Goal: Task Accomplishment & Management: Manage account settings

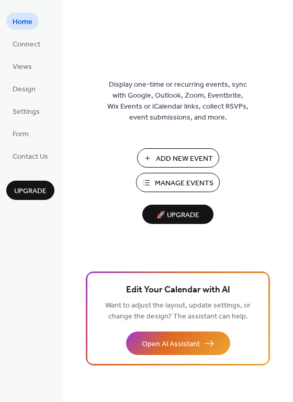
click at [188, 216] on span "🚀 Upgrade" at bounding box center [177, 216] width 59 height 14
click at [158, 175] on button "Manage Events" at bounding box center [178, 182] width 84 height 19
click at [30, 113] on span "Settings" at bounding box center [26, 112] width 27 height 11
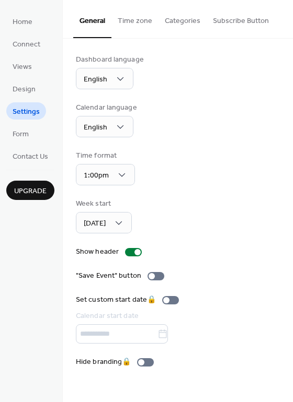
click at [44, 140] on ul "Home Connect Views Design Settings Form Contact Us" at bounding box center [30, 89] width 48 height 152
click at [21, 134] on span "Form" at bounding box center [21, 134] width 16 height 11
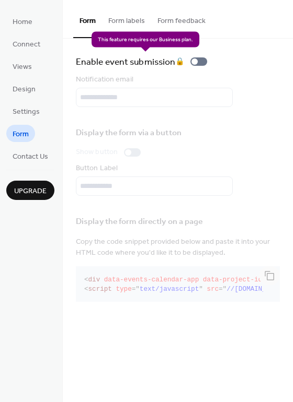
click at [203, 63] on div "Enable event submission 🔒" at bounding box center [143, 61] width 135 height 15
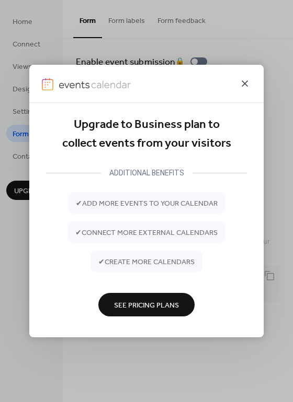
click at [241, 80] on icon at bounding box center [244, 83] width 6 height 6
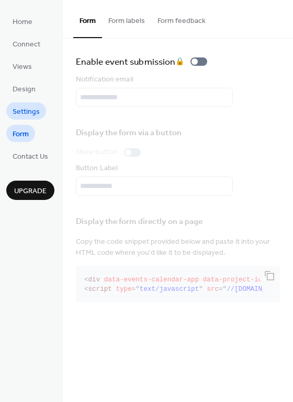
click at [31, 110] on span "Settings" at bounding box center [26, 112] width 27 height 11
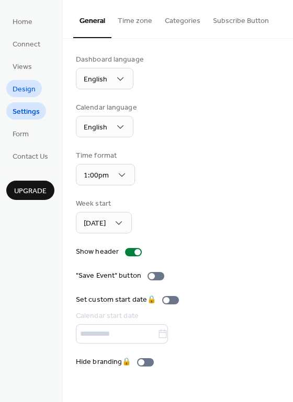
click at [28, 88] on span "Design" at bounding box center [24, 89] width 23 height 11
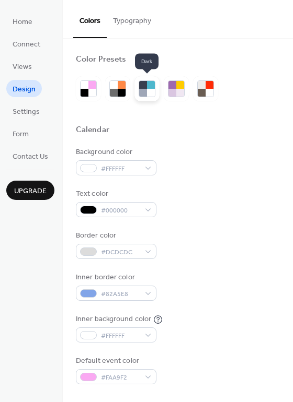
click at [144, 87] on div at bounding box center [143, 85] width 8 height 8
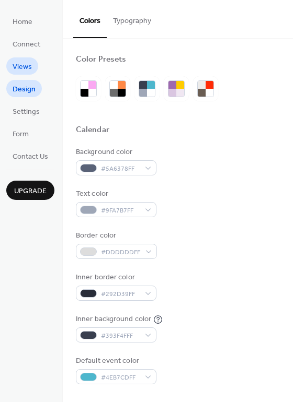
click at [27, 66] on span "Views" at bounding box center [22, 67] width 19 height 11
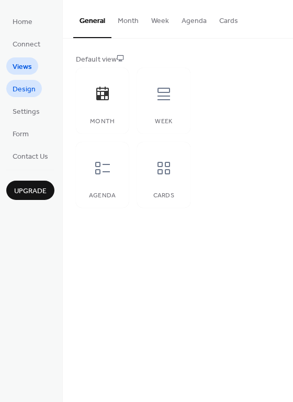
click at [28, 84] on span "Design" at bounding box center [24, 89] width 23 height 11
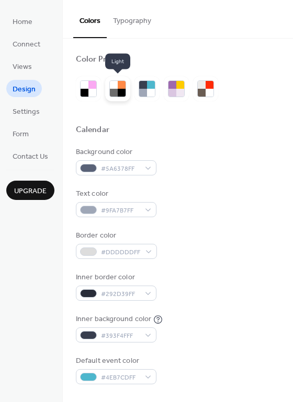
click at [113, 93] on div at bounding box center [114, 93] width 8 height 8
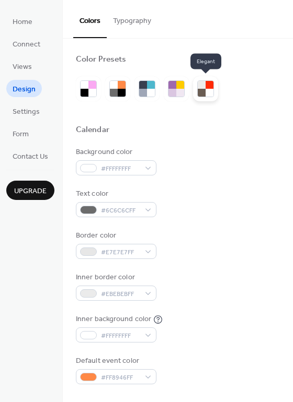
click at [210, 87] on div at bounding box center [209, 85] width 8 height 8
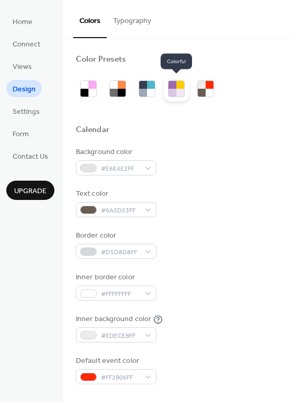
click at [172, 89] on div at bounding box center [172, 93] width 8 height 8
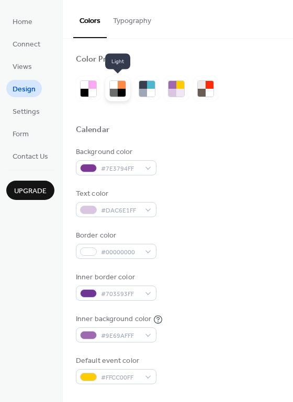
click at [116, 95] on div at bounding box center [114, 93] width 8 height 8
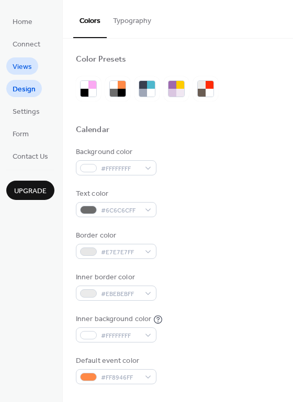
click at [19, 62] on span "Views" at bounding box center [22, 67] width 19 height 11
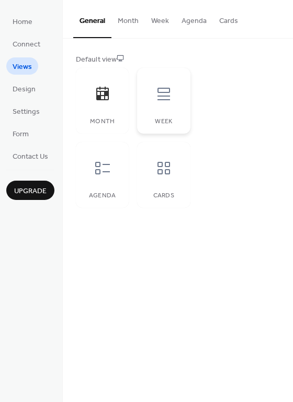
click at [176, 86] on div at bounding box center [163, 93] width 31 height 31
click at [130, 24] on button "Month" at bounding box center [127, 18] width 33 height 37
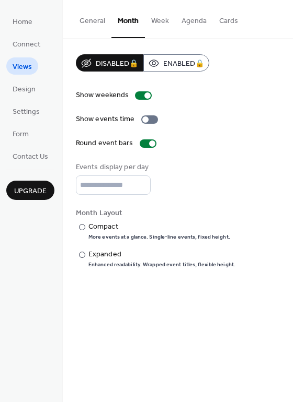
click at [152, 20] on button "Week" at bounding box center [160, 18] width 30 height 37
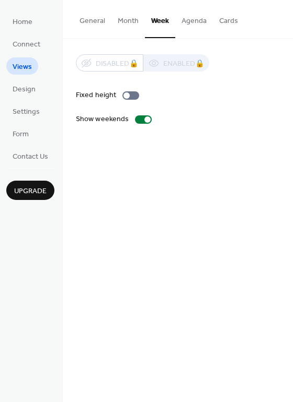
click at [186, 22] on button "Agenda" at bounding box center [194, 18] width 38 height 37
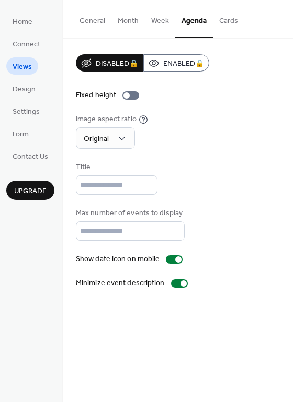
click at [213, 17] on button "Cards" at bounding box center [228, 18] width 31 height 37
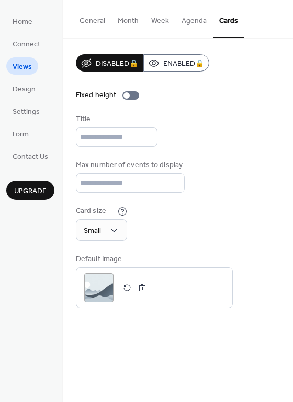
click at [84, 14] on button "General" at bounding box center [92, 18] width 38 height 37
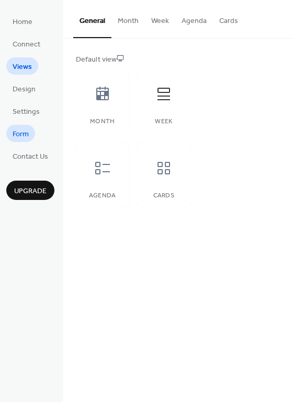
click at [27, 134] on span "Form" at bounding box center [21, 134] width 16 height 11
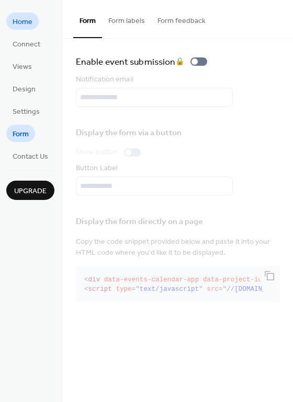
click at [21, 21] on span "Home" at bounding box center [23, 22] width 20 height 11
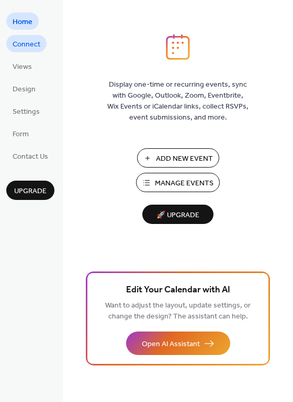
click at [27, 39] on span "Connect" at bounding box center [27, 44] width 28 height 11
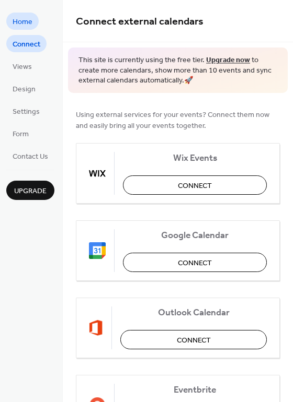
click at [25, 24] on span "Home" at bounding box center [23, 22] width 20 height 11
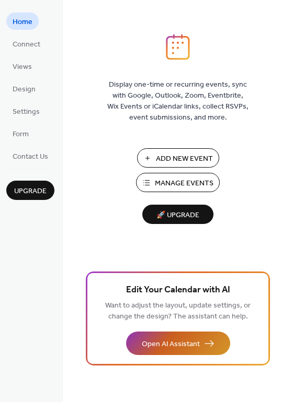
click at [206, 352] on button "Open AI Assistant" at bounding box center [178, 344] width 104 height 24
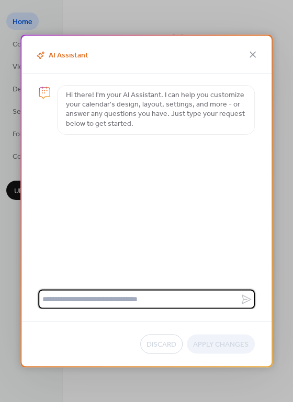
click at [153, 290] on textarea at bounding box center [139, 299] width 202 height 19
type textarea "**********"
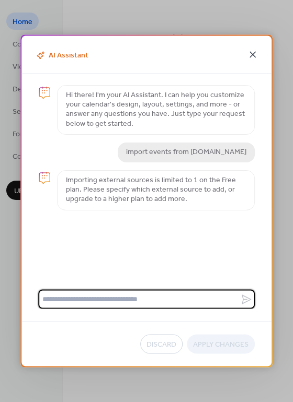
click at [255, 55] on icon at bounding box center [252, 55] width 13 height 13
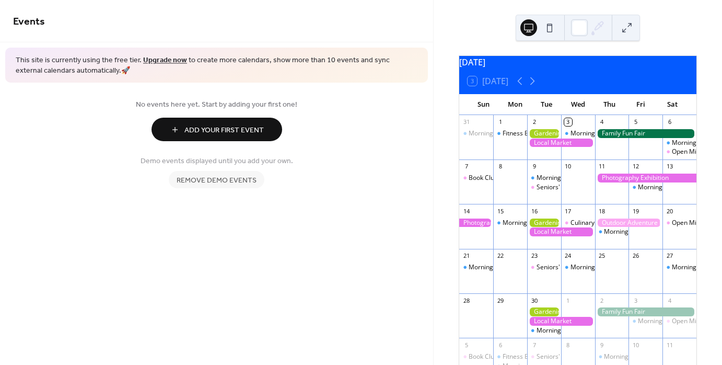
click at [211, 179] on span "Remove demo events" at bounding box center [217, 180] width 80 height 11
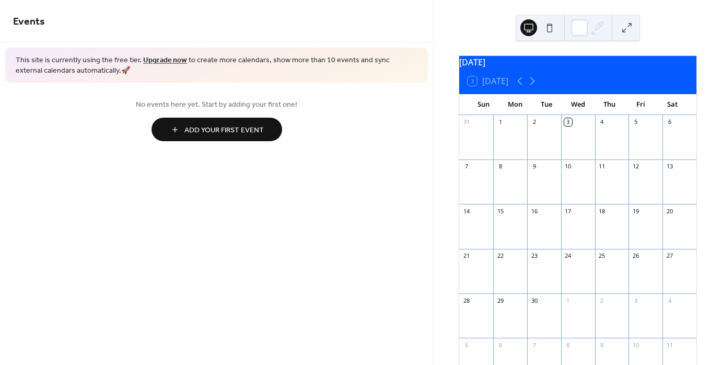
click at [550, 26] on button at bounding box center [549, 27] width 17 height 17
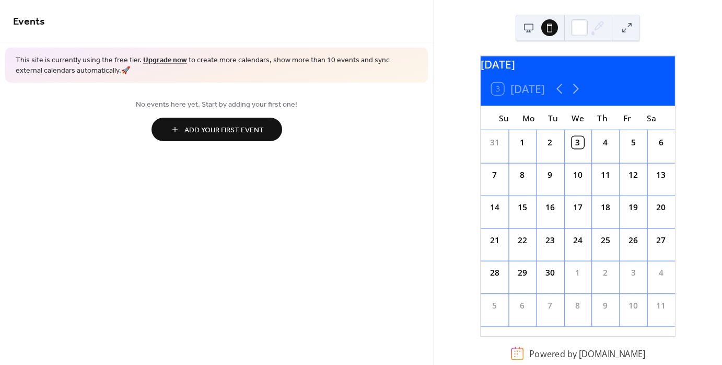
click at [533, 31] on button at bounding box center [529, 27] width 17 height 17
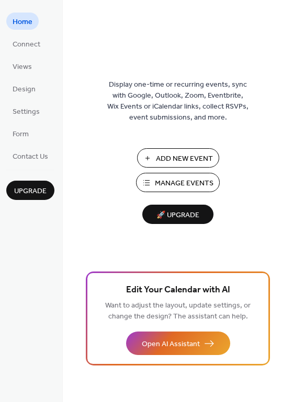
click at [161, 181] on span "Manage Events" at bounding box center [184, 183] width 59 height 11
click at [19, 153] on span "Contact Us" at bounding box center [31, 157] width 36 height 11
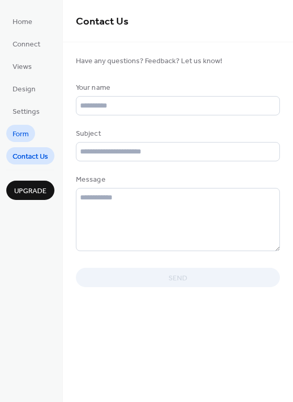
click at [30, 129] on link "Form" at bounding box center [20, 133] width 29 height 17
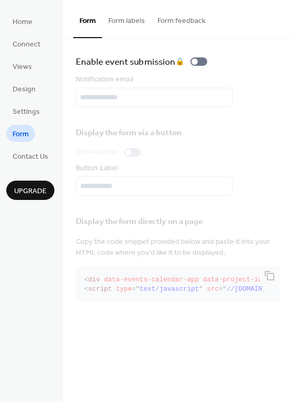
click at [137, 22] on button "Form labels" at bounding box center [126, 18] width 49 height 37
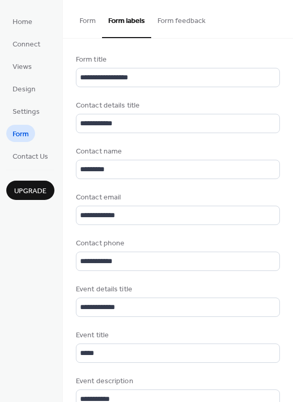
click at [165, 19] on button "Form feedback" at bounding box center [181, 18] width 61 height 37
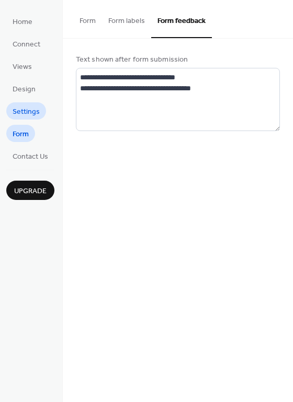
click at [16, 102] on link "Settings" at bounding box center [26, 110] width 40 height 17
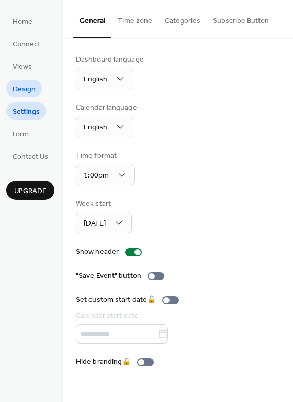
click at [26, 88] on span "Design" at bounding box center [24, 89] width 23 height 11
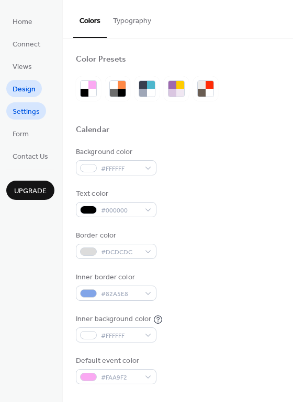
click at [26, 107] on span "Settings" at bounding box center [26, 112] width 27 height 11
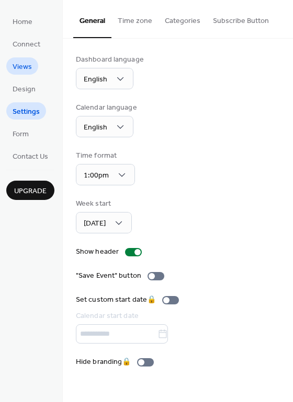
click at [32, 66] on link "Views" at bounding box center [22, 65] width 32 height 17
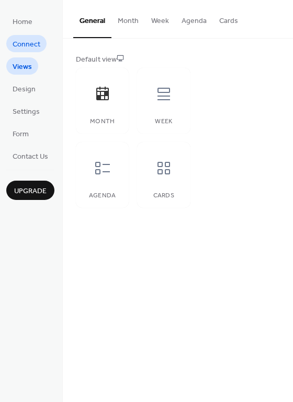
click at [30, 47] on span "Connect" at bounding box center [27, 44] width 28 height 11
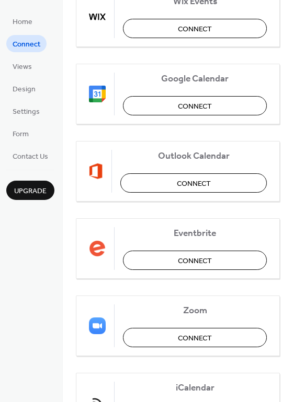
scroll to position [179, 0]
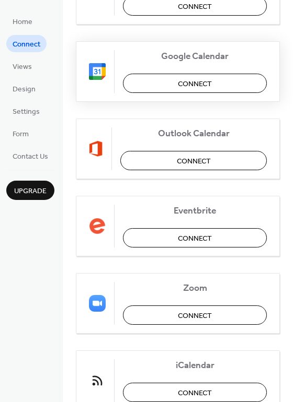
click at [178, 85] on span "Connect" at bounding box center [195, 83] width 34 height 11
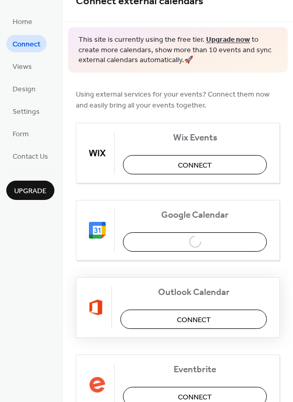
scroll to position [0, 0]
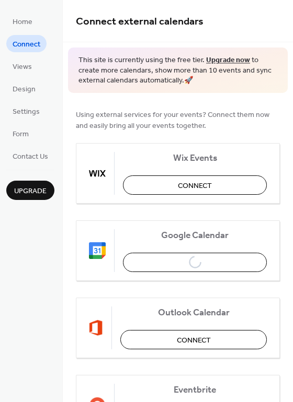
click at [178, 106] on div "Using external services for your events? Connect them now and easily bring all …" at bounding box center [178, 349] width 230 height 513
click at [27, 17] on span "Home" at bounding box center [23, 22] width 20 height 11
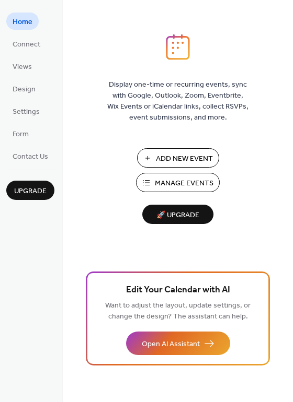
click at [151, 178] on button "Manage Events" at bounding box center [178, 182] width 84 height 19
click at [165, 184] on span "Manage Events" at bounding box center [184, 183] width 59 height 11
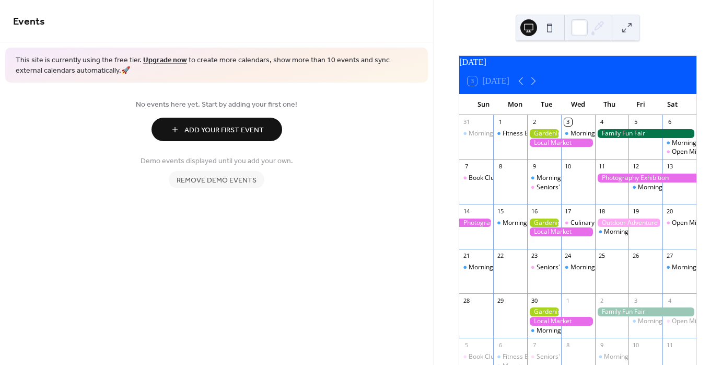
click at [563, 136] on div "Morning Yoga Bliss" at bounding box center [578, 133] width 34 height 9
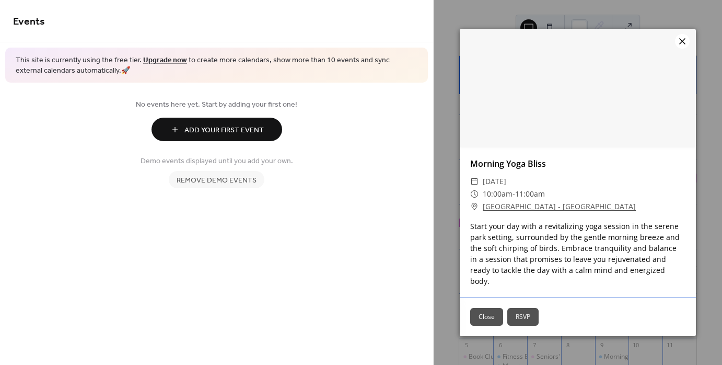
click at [681, 43] on icon at bounding box center [682, 41] width 13 height 13
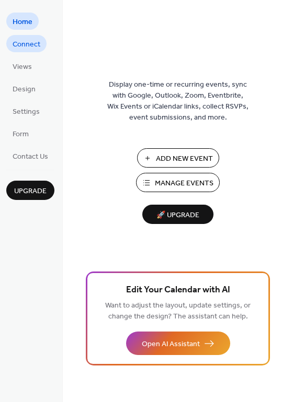
click at [29, 45] on span "Connect" at bounding box center [27, 44] width 28 height 11
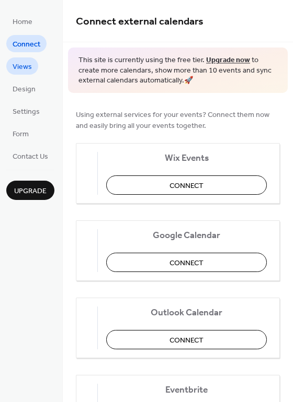
click at [25, 64] on span "Views" at bounding box center [22, 67] width 19 height 11
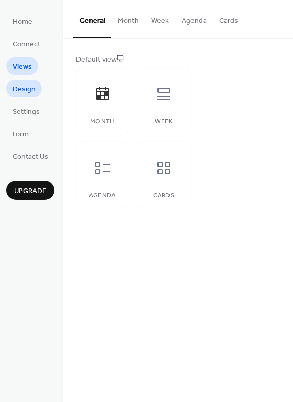
click at [26, 90] on span "Design" at bounding box center [24, 89] width 23 height 11
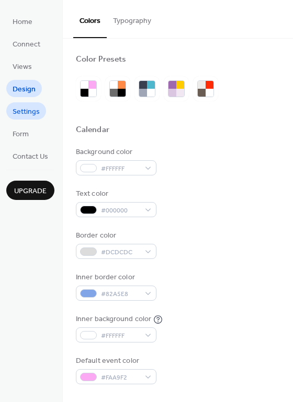
click at [26, 107] on span "Settings" at bounding box center [26, 112] width 27 height 11
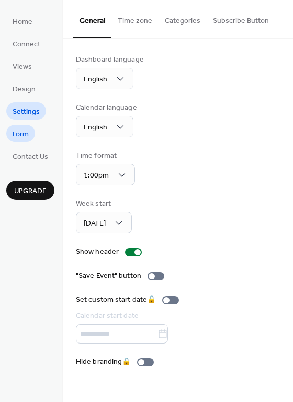
click at [26, 130] on span "Form" at bounding box center [21, 134] width 16 height 11
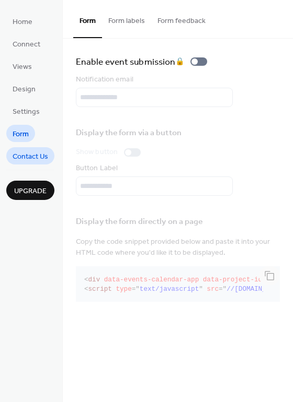
click at [25, 153] on span "Contact Us" at bounding box center [31, 157] width 36 height 11
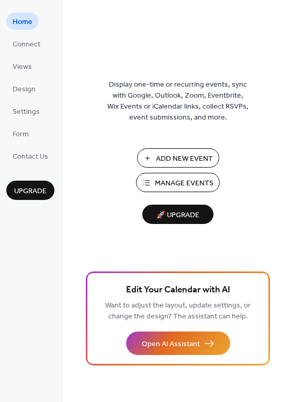
click at [174, 184] on span "Manage Events" at bounding box center [184, 183] width 59 height 11
click at [29, 130] on link "Form" at bounding box center [20, 133] width 29 height 17
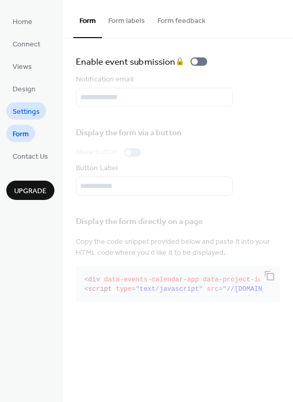
click at [30, 111] on span "Settings" at bounding box center [26, 112] width 27 height 11
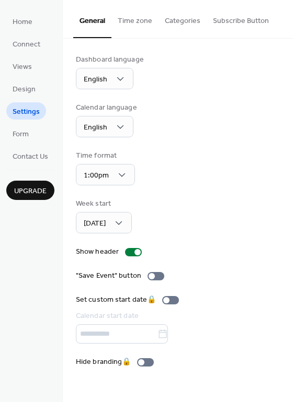
click at [163, 17] on button "Categories" at bounding box center [182, 18] width 48 height 37
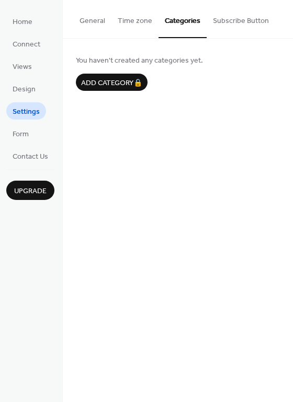
click at [139, 18] on button "Time zone" at bounding box center [134, 18] width 47 height 37
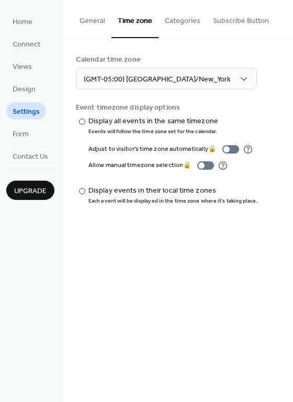
click at [110, 18] on button "General" at bounding box center [92, 18] width 38 height 37
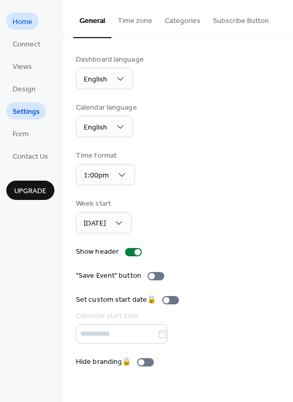
click at [25, 21] on span "Home" at bounding box center [23, 22] width 20 height 11
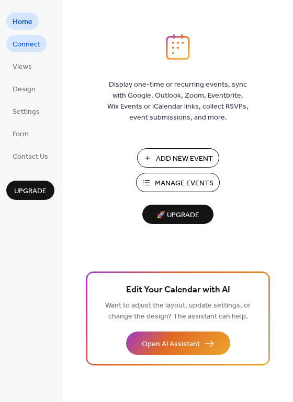
click at [25, 43] on span "Connect" at bounding box center [27, 44] width 28 height 11
click at [180, 182] on span "Manage Events" at bounding box center [184, 183] width 59 height 11
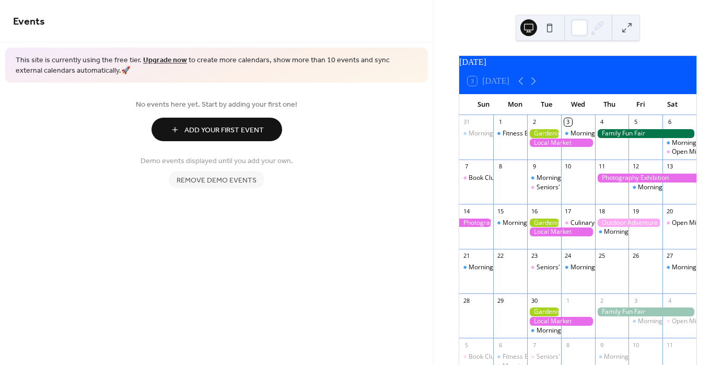
click at [235, 182] on span "Remove demo events" at bounding box center [217, 180] width 80 height 11
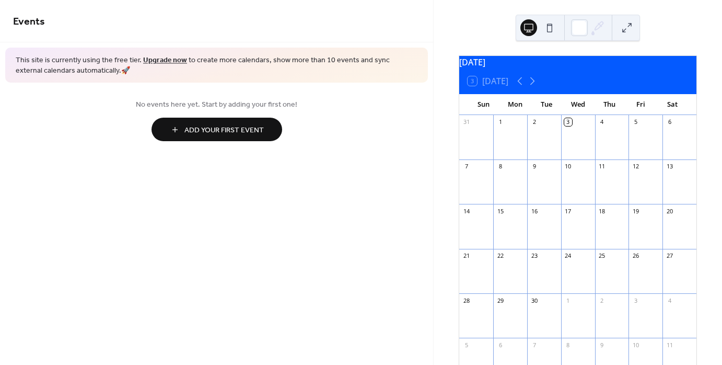
click at [226, 137] on button "Add Your First Event" at bounding box center [217, 130] width 131 height 24
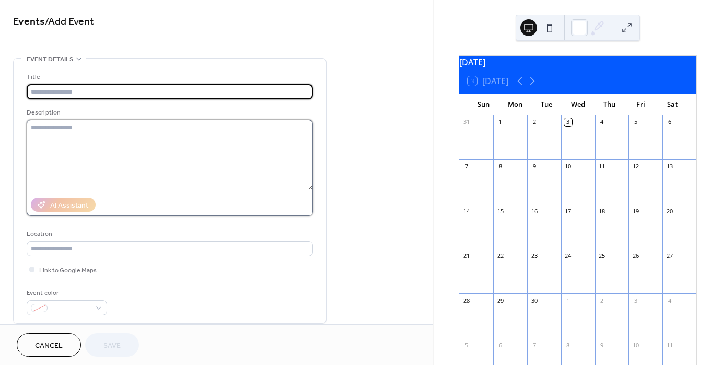
click at [201, 144] on textarea at bounding box center [170, 155] width 286 height 70
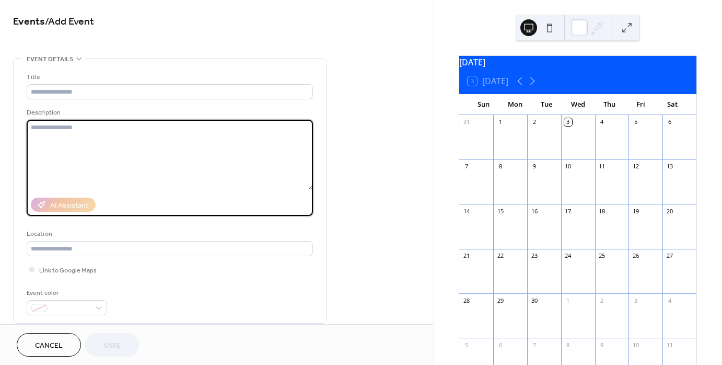
paste textarea "**********"
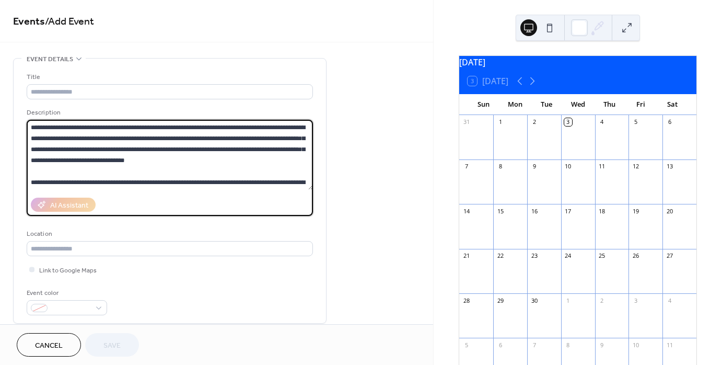
scroll to position [31, 0]
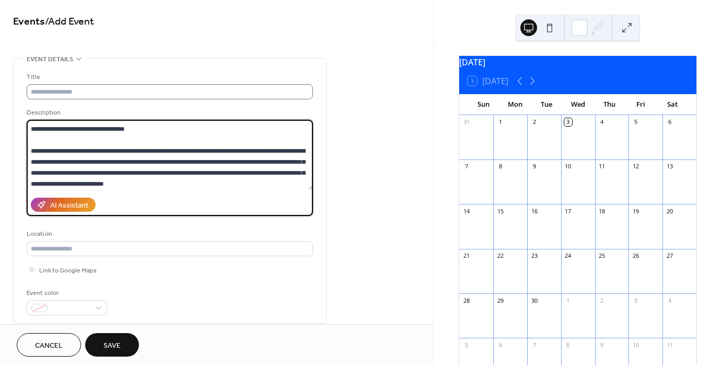
type textarea "**********"
click at [179, 94] on input "text" at bounding box center [170, 91] width 286 height 15
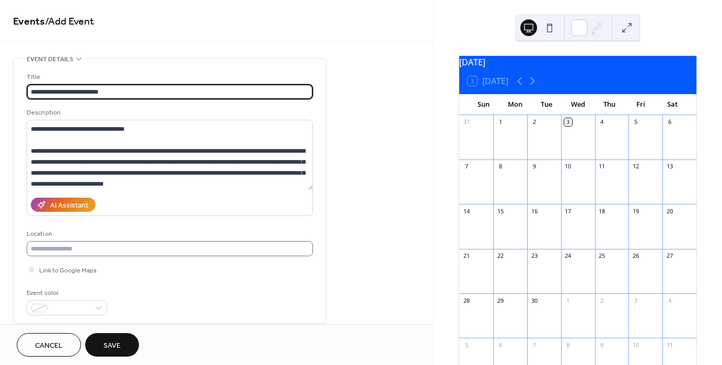
type input "**********"
click at [160, 251] on input "text" at bounding box center [170, 248] width 286 height 15
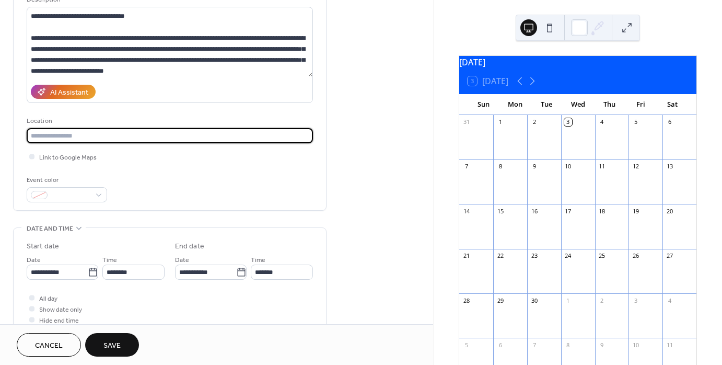
scroll to position [113, 0]
click at [86, 197] on span at bounding box center [71, 195] width 39 height 11
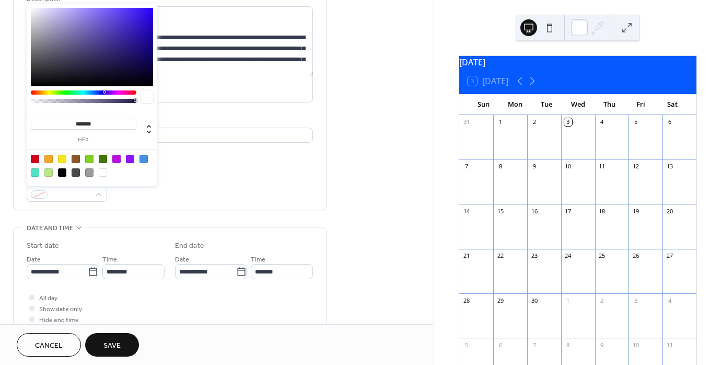
click at [141, 159] on div at bounding box center [144, 159] width 8 height 8
type input "*******"
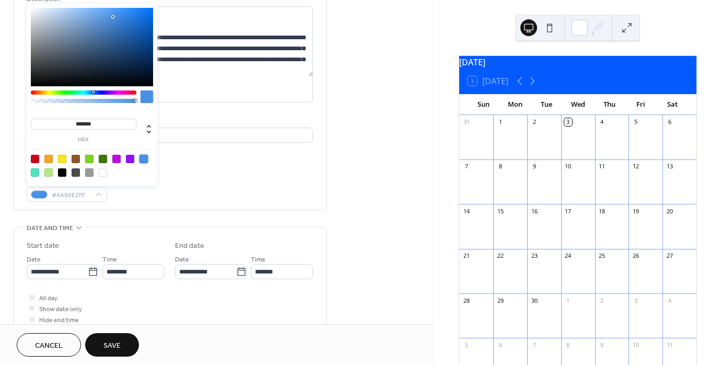
click at [204, 178] on div "Event color #4A90E2FF" at bounding box center [170, 188] width 286 height 28
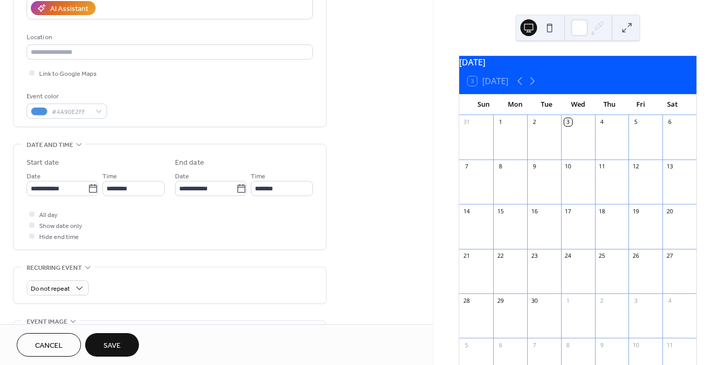
scroll to position [198, 0]
click at [88, 188] on icon at bounding box center [93, 187] width 10 height 10
click at [88, 188] on input "**********" at bounding box center [57, 186] width 61 height 15
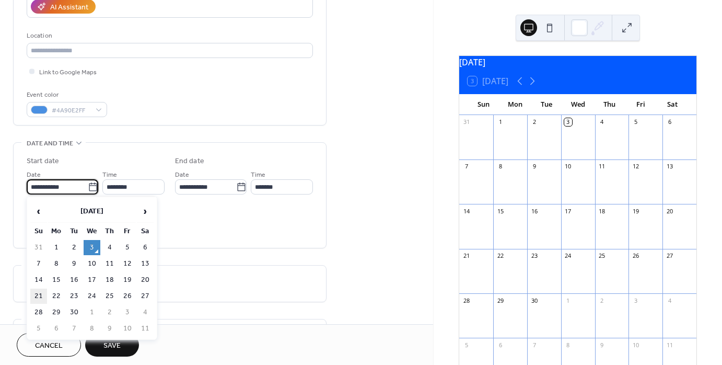
click at [40, 289] on td "21" at bounding box center [38, 296] width 17 height 15
type input "**********"
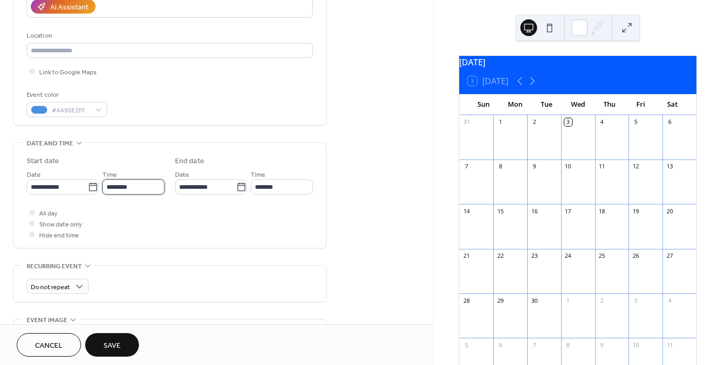
click at [130, 189] on input "********" at bounding box center [133, 186] width 62 height 15
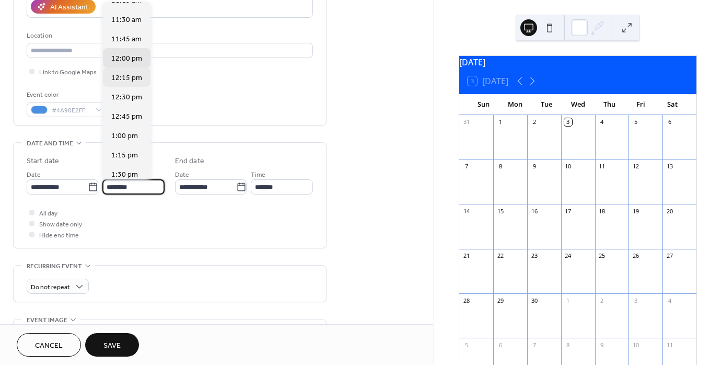
scroll to position [878, 0]
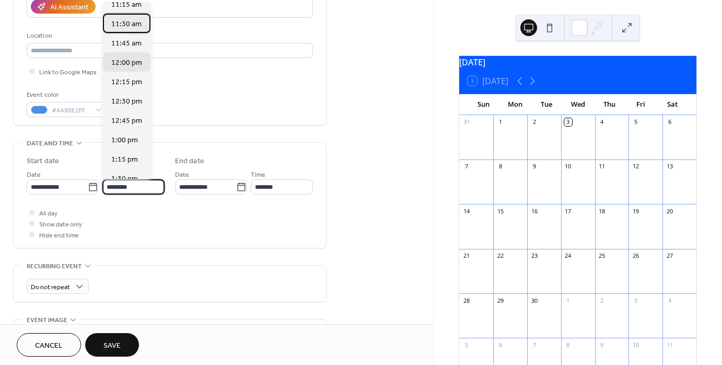
click at [136, 22] on span "11:30 am" at bounding box center [126, 24] width 30 height 11
type input "********"
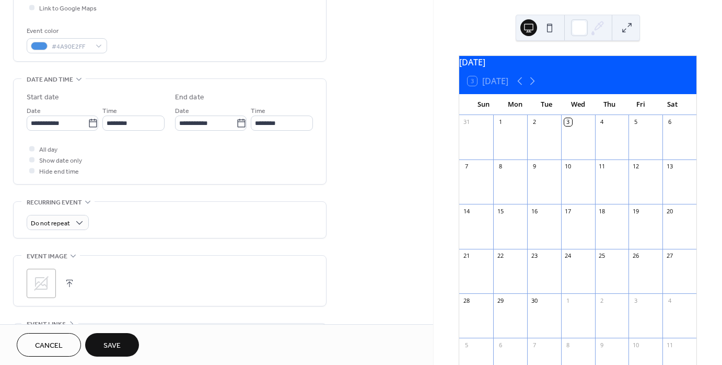
scroll to position [268, 0]
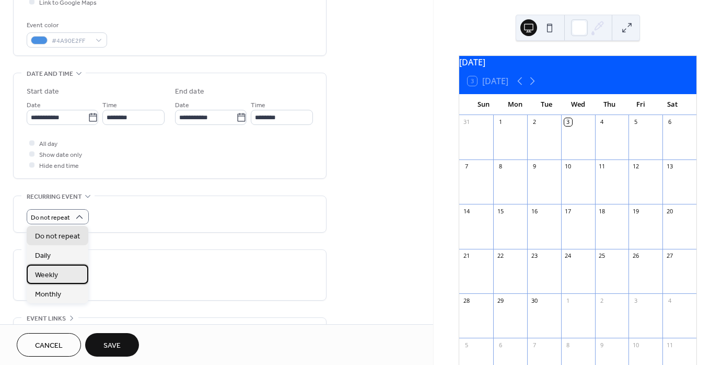
click at [65, 269] on div "Weekly" at bounding box center [58, 273] width 62 height 19
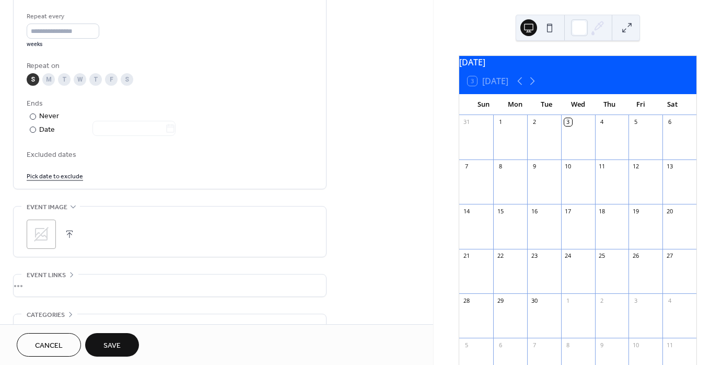
scroll to position [494, 0]
click at [51, 126] on div "Date" at bounding box center [107, 129] width 136 height 12
click at [176, 125] on icon at bounding box center [170, 128] width 10 height 10
click at [165, 125] on input "text" at bounding box center [129, 127] width 73 height 15
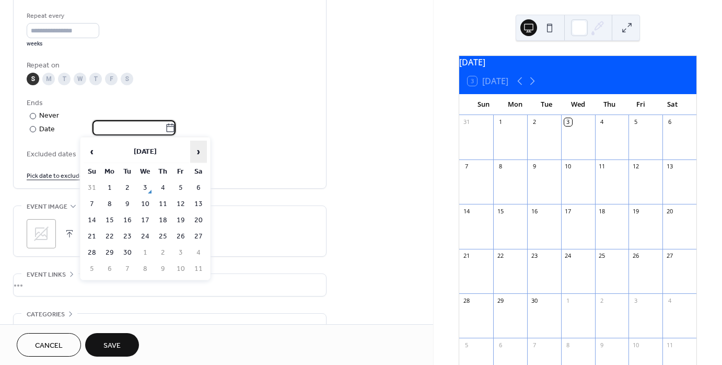
click at [201, 152] on span "›" at bounding box center [199, 151] width 16 height 21
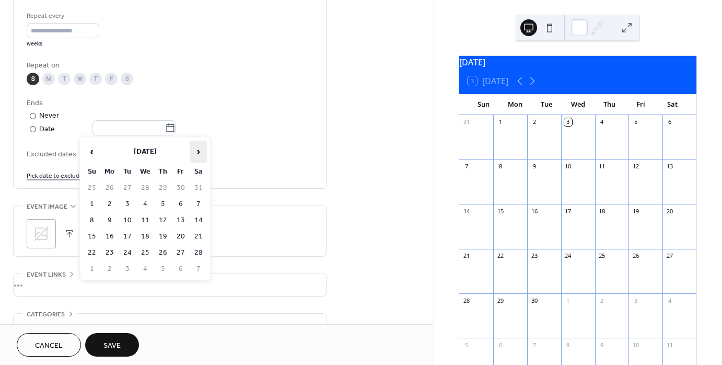
click at [201, 152] on span "›" at bounding box center [199, 151] width 16 height 21
click at [94, 262] on td "31" at bounding box center [92, 268] width 17 height 15
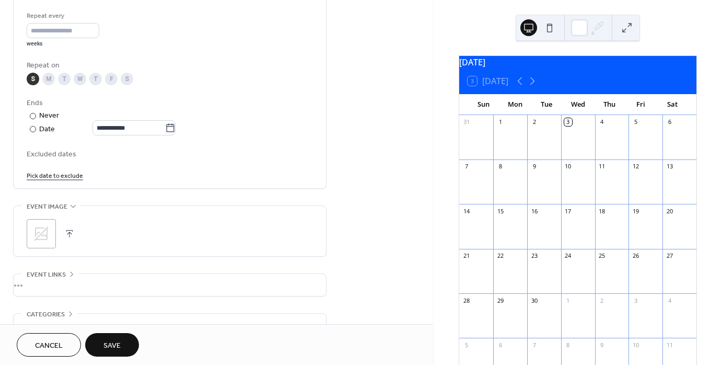
type input "**********"
click at [39, 232] on icon at bounding box center [41, 233] width 17 height 17
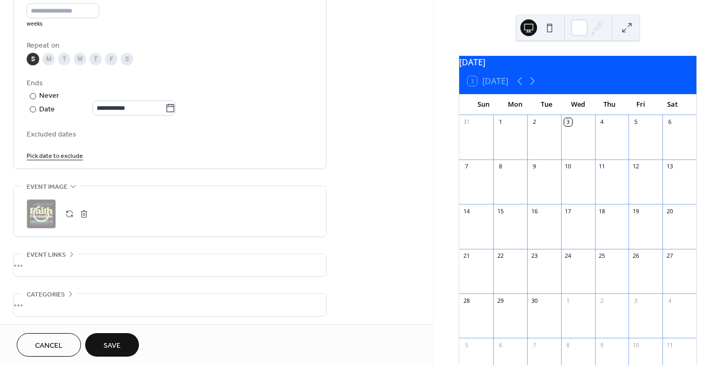
scroll to position [556, 0]
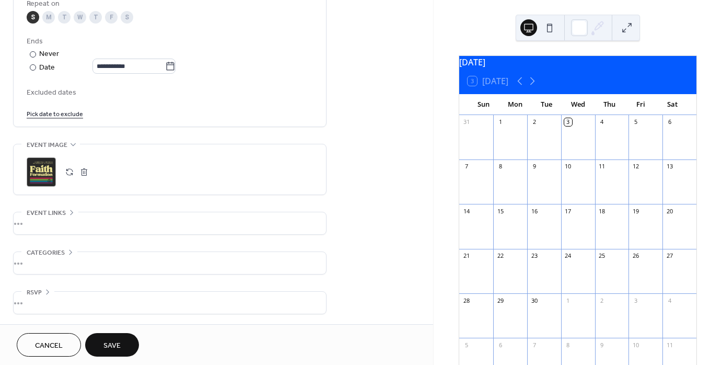
click at [64, 254] on div "•••" at bounding box center [170, 263] width 313 height 22
click at [64, 254] on div "Categories" at bounding box center [49, 252] width 56 height 11
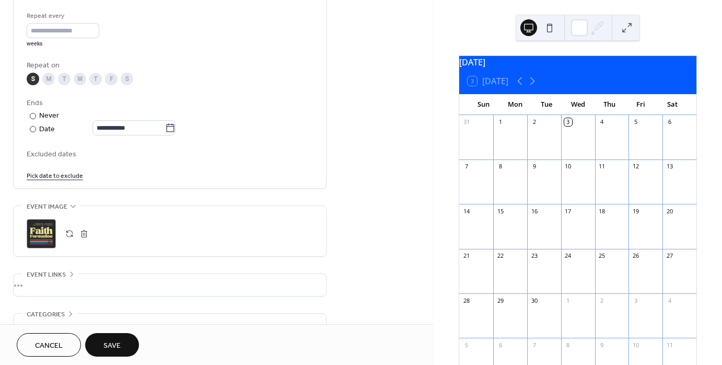
scroll to position [491, 0]
click at [119, 334] on button "Save" at bounding box center [112, 345] width 54 height 24
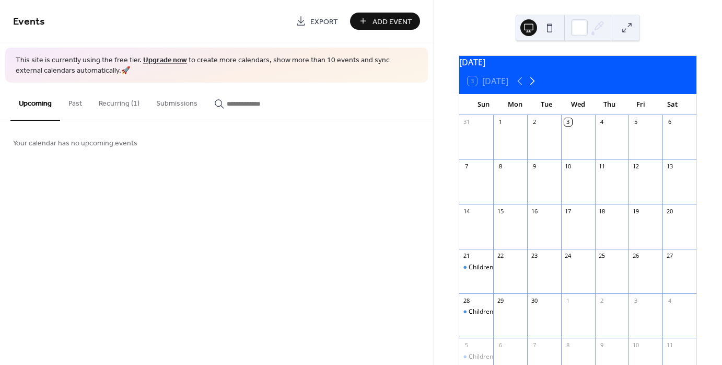
click at [537, 87] on icon at bounding box center [532, 81] width 13 height 13
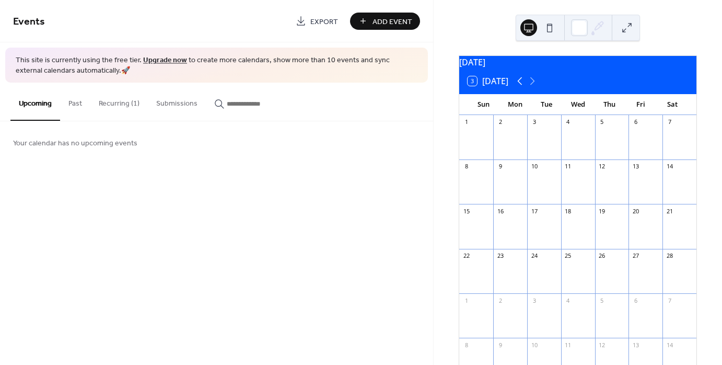
click at [521, 87] on icon at bounding box center [520, 81] width 13 height 13
click at [293, 224] on div "Events Export Add Event This site is currently using the free tier. Upgrade now…" at bounding box center [216, 182] width 433 height 365
click at [124, 102] on button "Recurring (1)" at bounding box center [118, 101] width 57 height 37
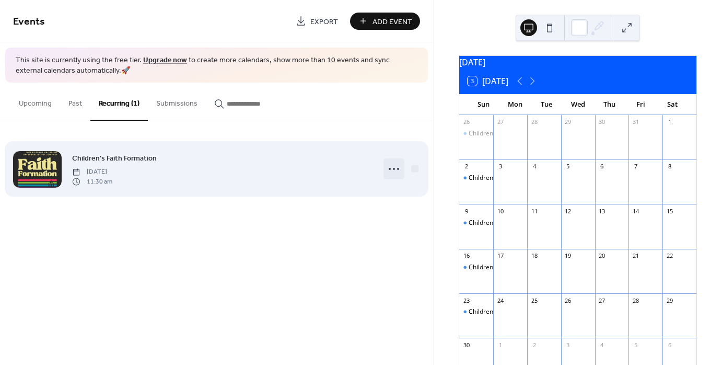
click at [396, 171] on icon at bounding box center [394, 168] width 17 height 17
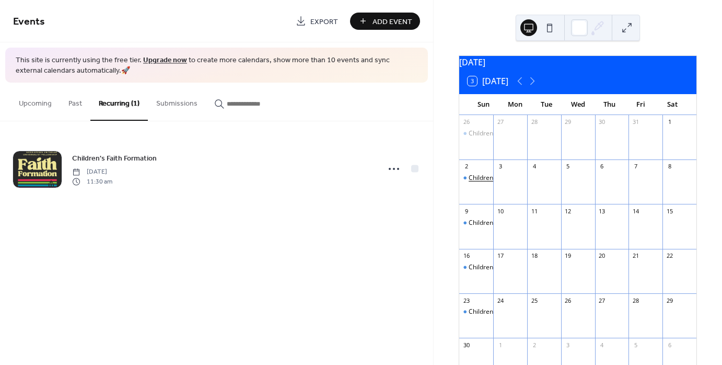
click at [482, 182] on div "Children's Faith Formation" at bounding box center [507, 178] width 76 height 9
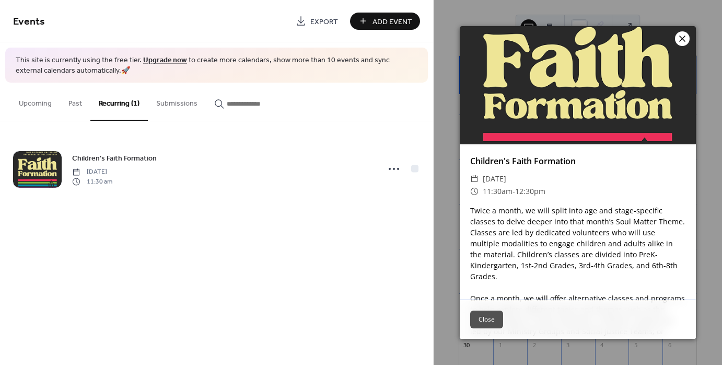
click at [685, 41] on icon at bounding box center [682, 39] width 6 height 6
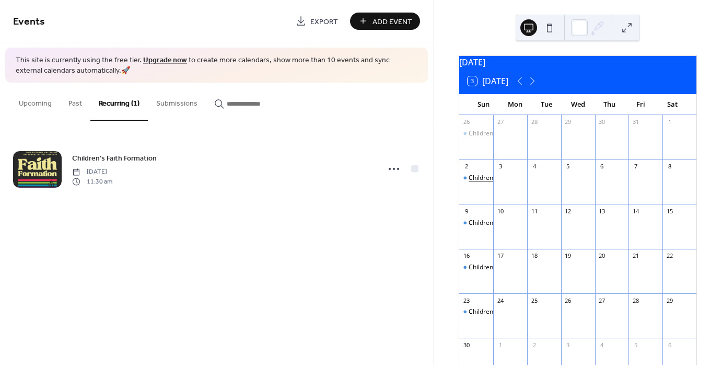
click at [493, 182] on div "Children's Faith Formation" at bounding box center [507, 178] width 76 height 9
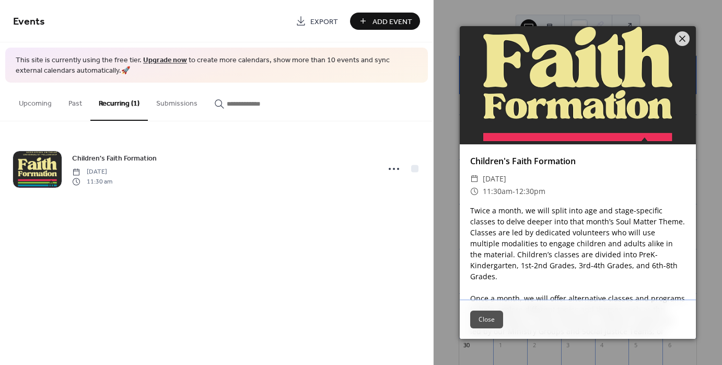
click at [488, 316] on button "Close" at bounding box center [486, 319] width 33 height 18
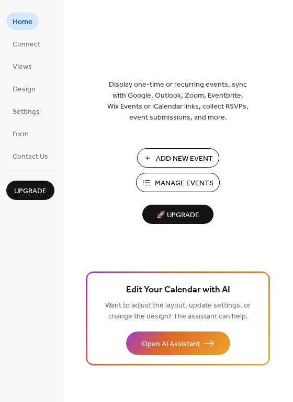
click at [170, 178] on span "Manage Events" at bounding box center [184, 183] width 59 height 11
click at [25, 66] on span "Views" at bounding box center [22, 67] width 19 height 11
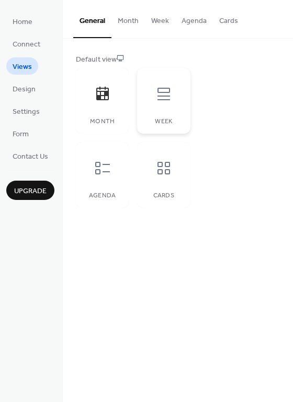
click at [164, 76] on div "Week" at bounding box center [163, 101] width 53 height 66
click at [113, 167] on div at bounding box center [102, 168] width 31 height 31
click at [172, 180] on div at bounding box center [163, 168] width 31 height 31
click at [126, 24] on button "Month" at bounding box center [127, 18] width 33 height 37
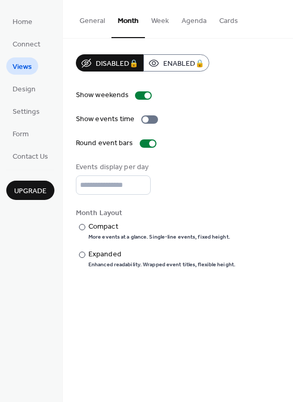
click at [153, 24] on button "Week" at bounding box center [160, 18] width 30 height 37
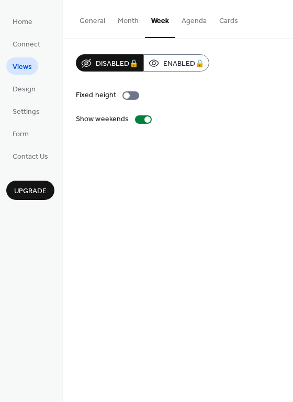
click at [183, 26] on button "Agenda" at bounding box center [194, 18] width 38 height 37
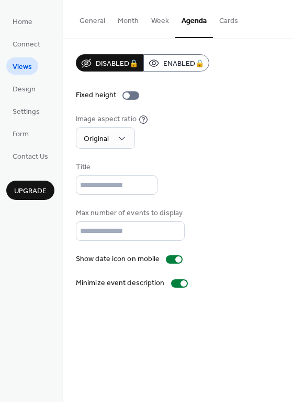
click at [213, 27] on button "Cards" at bounding box center [228, 18] width 31 height 37
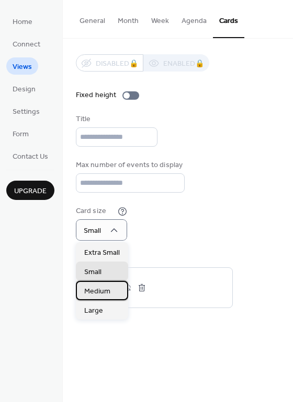
click at [100, 284] on div "Medium" at bounding box center [102, 290] width 52 height 19
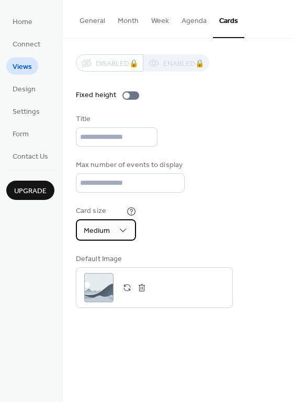
click at [113, 220] on div "Medium" at bounding box center [106, 230] width 60 height 21
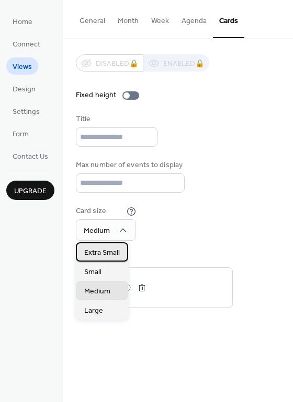
click at [109, 246] on div "Extra Small" at bounding box center [102, 252] width 52 height 19
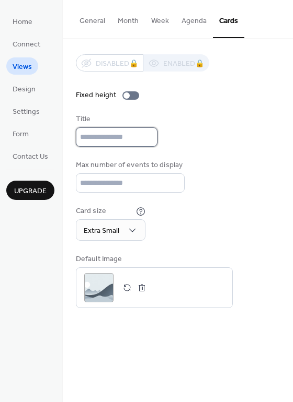
click at [120, 138] on input "text" at bounding box center [117, 137] width 82 height 19
click at [103, 20] on button "General" at bounding box center [92, 18] width 38 height 37
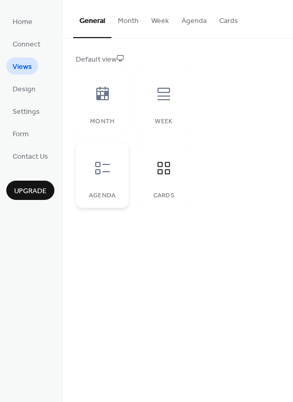
click at [103, 167] on icon at bounding box center [102, 168] width 17 height 17
click at [28, 87] on span "Design" at bounding box center [24, 89] width 23 height 11
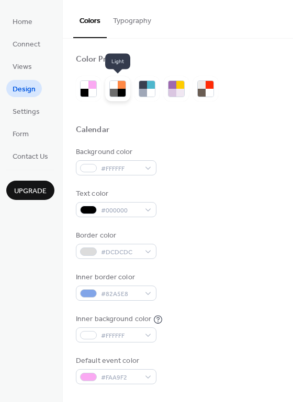
click at [118, 93] on div at bounding box center [122, 93] width 8 height 8
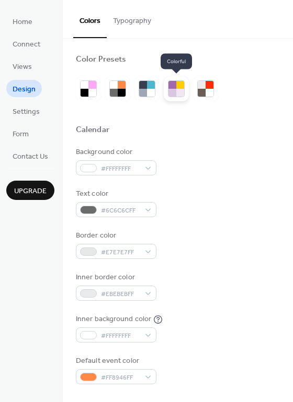
click at [170, 89] on div at bounding box center [172, 93] width 8 height 8
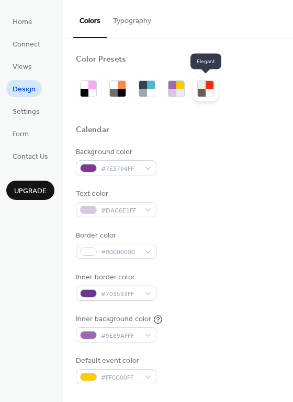
click at [202, 84] on div at bounding box center [202, 85] width 8 height 8
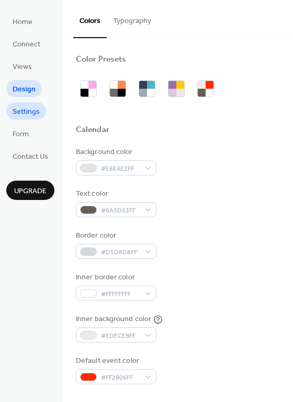
click at [25, 119] on link "Settings" at bounding box center [26, 110] width 40 height 17
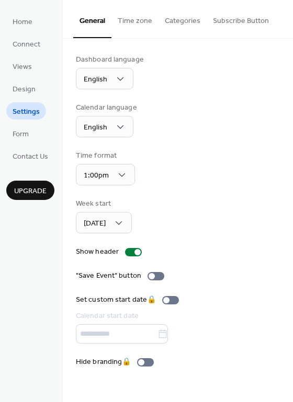
click at [177, 21] on button "Categories" at bounding box center [182, 18] width 48 height 37
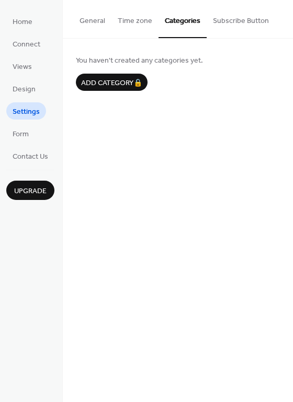
click at [218, 17] on button "Subscribe Button" at bounding box center [240, 18] width 68 height 37
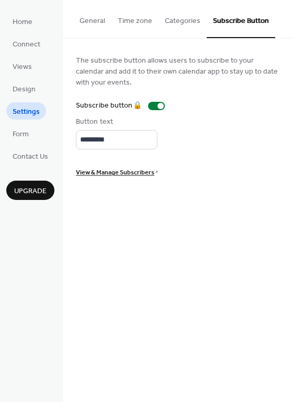
click at [102, 17] on button "General" at bounding box center [92, 18] width 38 height 37
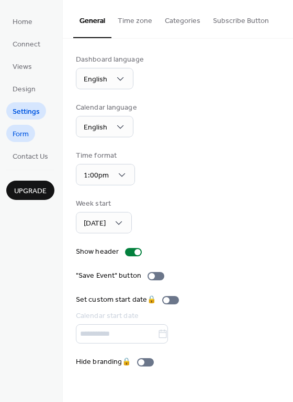
click at [21, 132] on span "Form" at bounding box center [21, 134] width 16 height 11
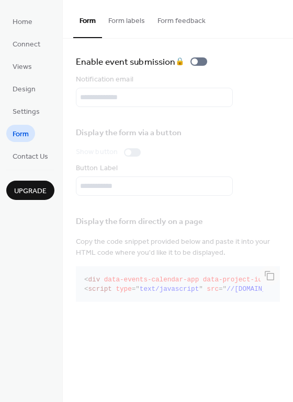
click at [21, 143] on ul "Home Connect Views Design Settings Form Contact Us" at bounding box center [30, 89] width 48 height 152
click at [21, 152] on span "Contact Us" at bounding box center [31, 157] width 36 height 11
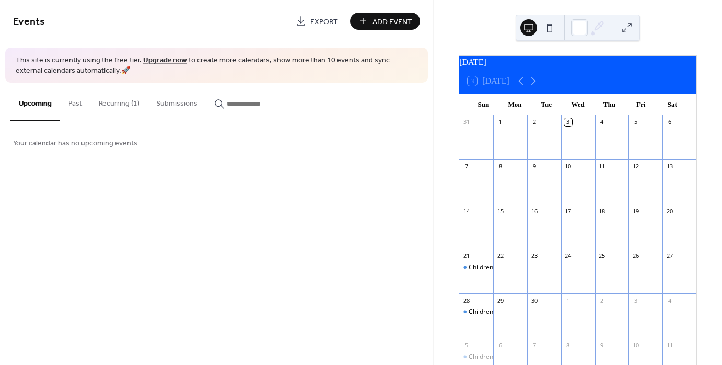
click at [110, 103] on button "Recurring (1)" at bounding box center [118, 101] width 57 height 37
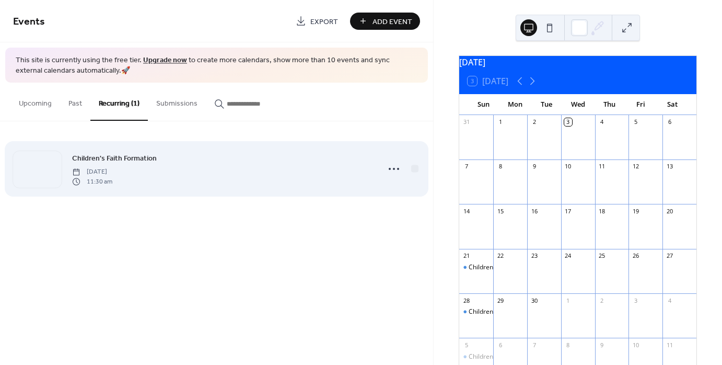
click at [112, 167] on span "[DATE]" at bounding box center [92, 171] width 40 height 9
click at [392, 167] on icon at bounding box center [394, 168] width 17 height 17
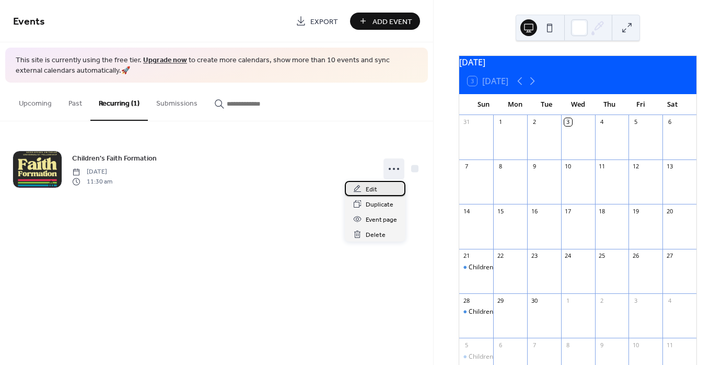
click at [378, 190] on div "Edit" at bounding box center [375, 188] width 61 height 15
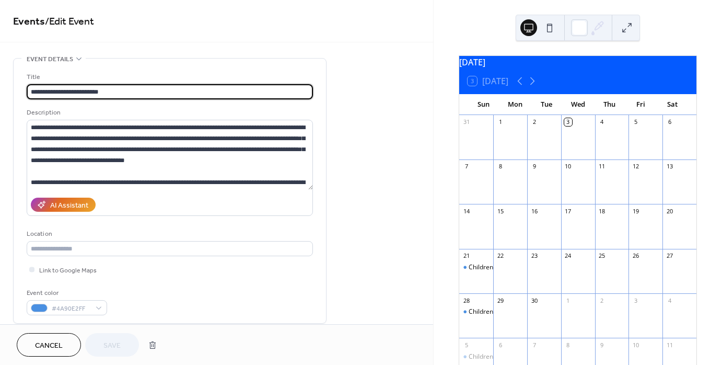
type input "**********"
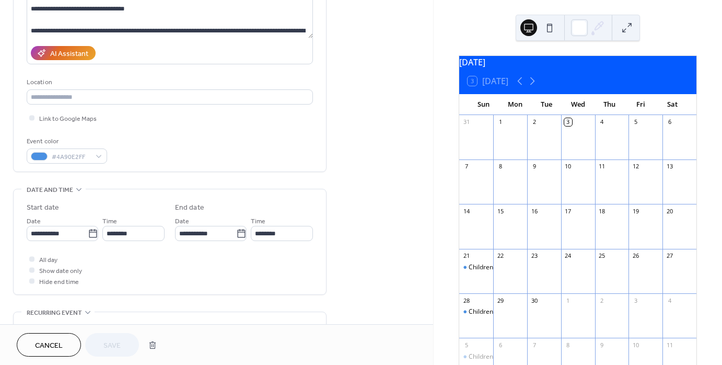
scroll to position [154, 0]
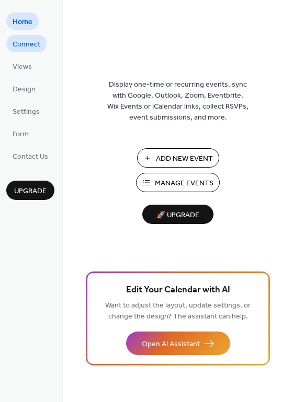
click at [26, 49] on span "Connect" at bounding box center [27, 44] width 28 height 11
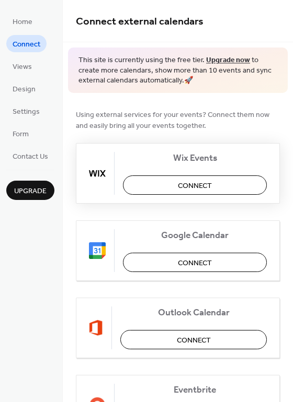
click at [203, 185] on span "Connect" at bounding box center [195, 185] width 34 height 11
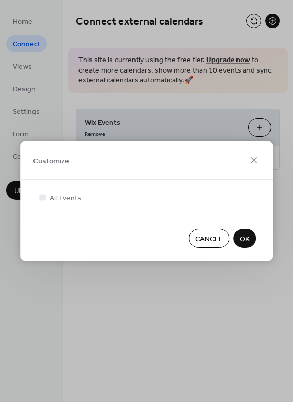
click at [246, 234] on span "OK" at bounding box center [244, 239] width 10 height 11
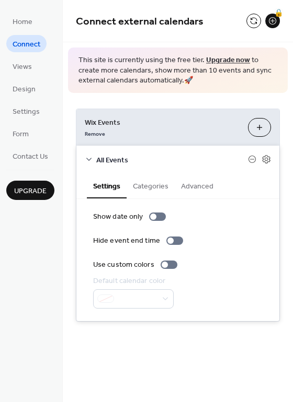
click at [155, 193] on button "Categories" at bounding box center [150, 186] width 48 height 24
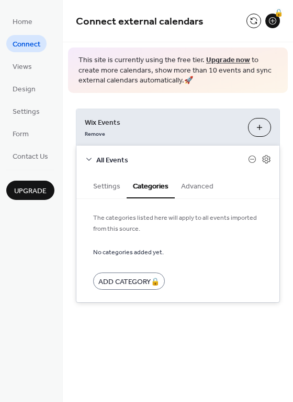
click at [155, 193] on button "Categories" at bounding box center [150, 186] width 48 height 25
click at [191, 188] on button "Advanced" at bounding box center [197, 186] width 45 height 24
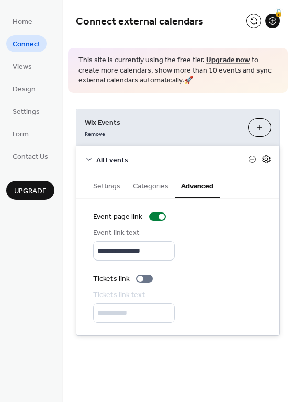
click at [266, 158] on icon at bounding box center [265, 159] width 9 height 9
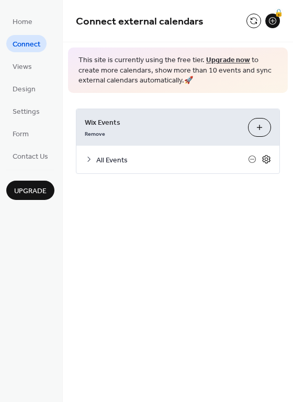
click at [266, 158] on icon at bounding box center [265, 159] width 9 height 9
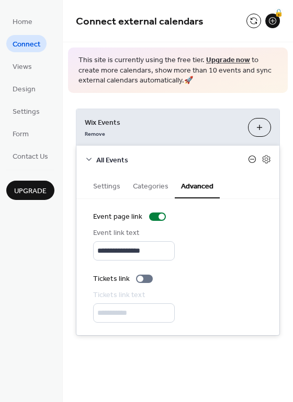
click at [253, 160] on icon at bounding box center [252, 159] width 8 height 8
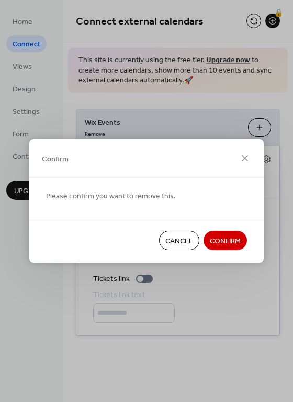
click at [177, 245] on span "Cancel" at bounding box center [179, 241] width 28 height 11
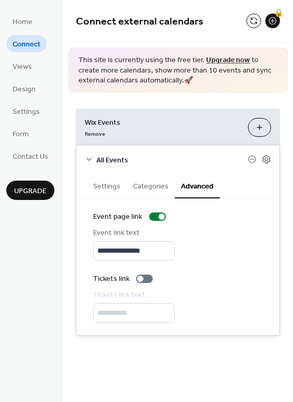
click at [94, 160] on div "All Events" at bounding box center [177, 160] width 203 height 28
click at [87, 157] on icon at bounding box center [89, 159] width 8 height 8
